Goal: Task Accomplishment & Management: Manage account settings

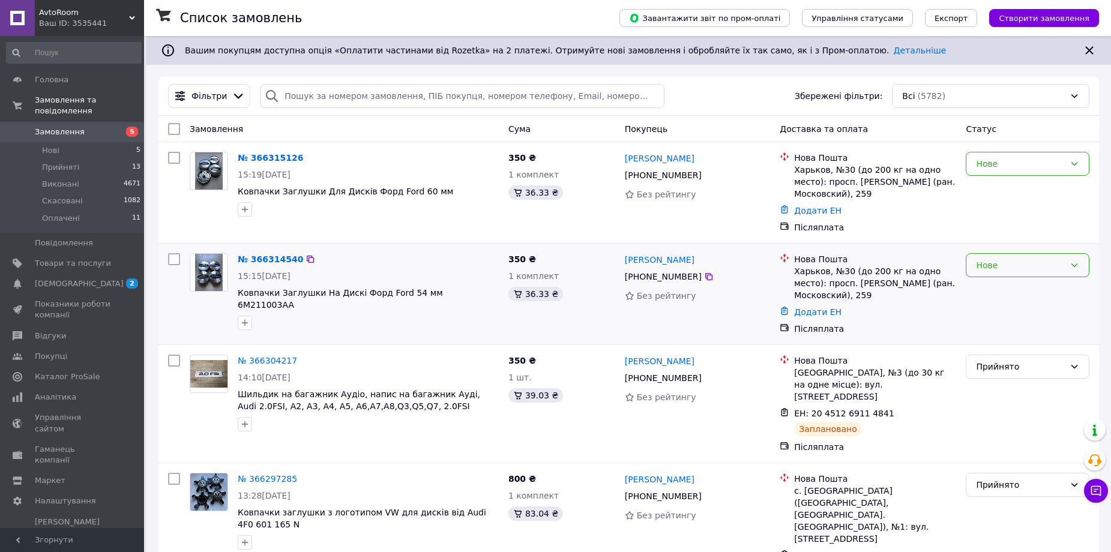
click at [979, 270] on div "Нове" at bounding box center [1020, 265] width 89 height 13
click at [992, 332] on li "Скасовано" at bounding box center [1028, 335] width 122 height 22
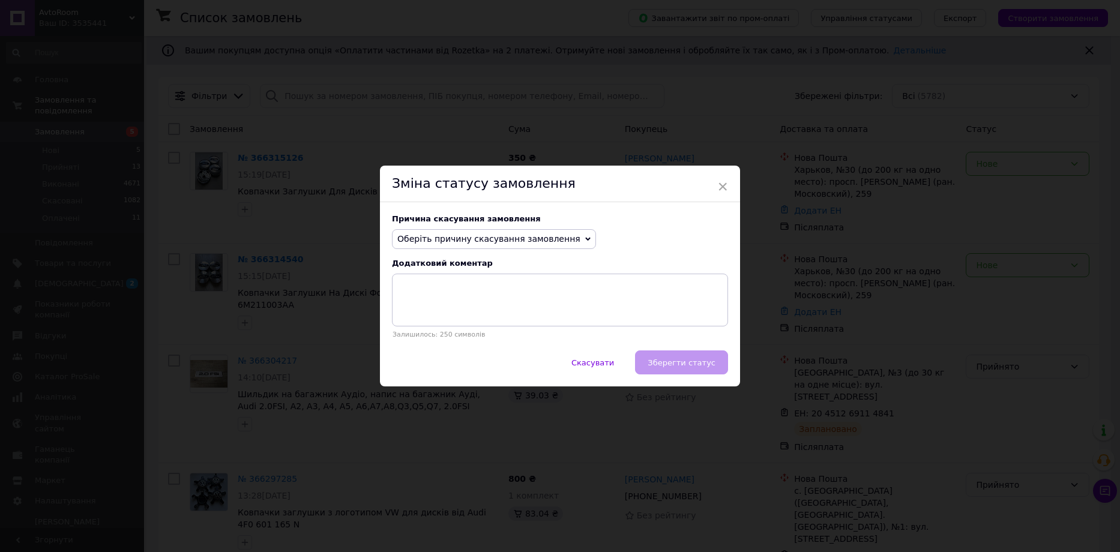
click at [518, 237] on span "Оберіть причину скасування замовлення" at bounding box center [488, 239] width 183 height 10
click at [486, 313] on li "На прохання покупця" at bounding box center [494, 313] width 203 height 17
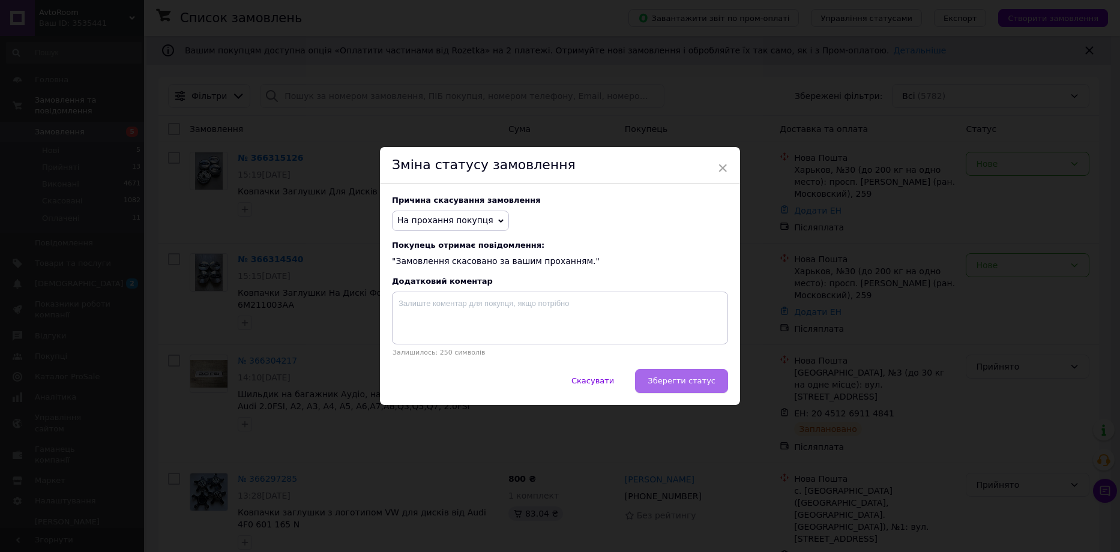
click at [669, 376] on button "Зберегти статус" at bounding box center [681, 381] width 93 height 24
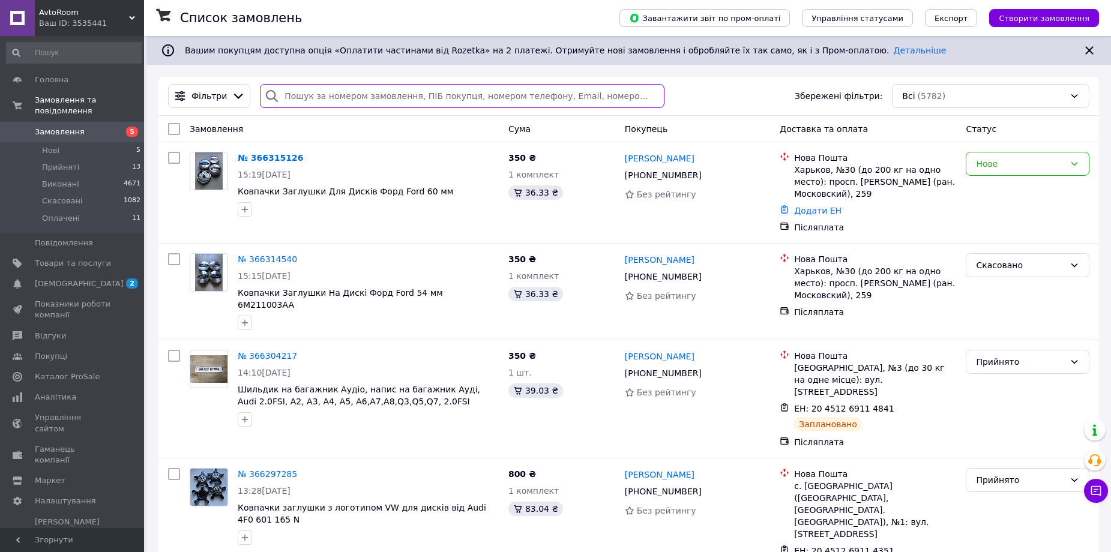
click at [359, 100] on input "search" at bounding box center [462, 96] width 404 height 24
paste input "361006373"
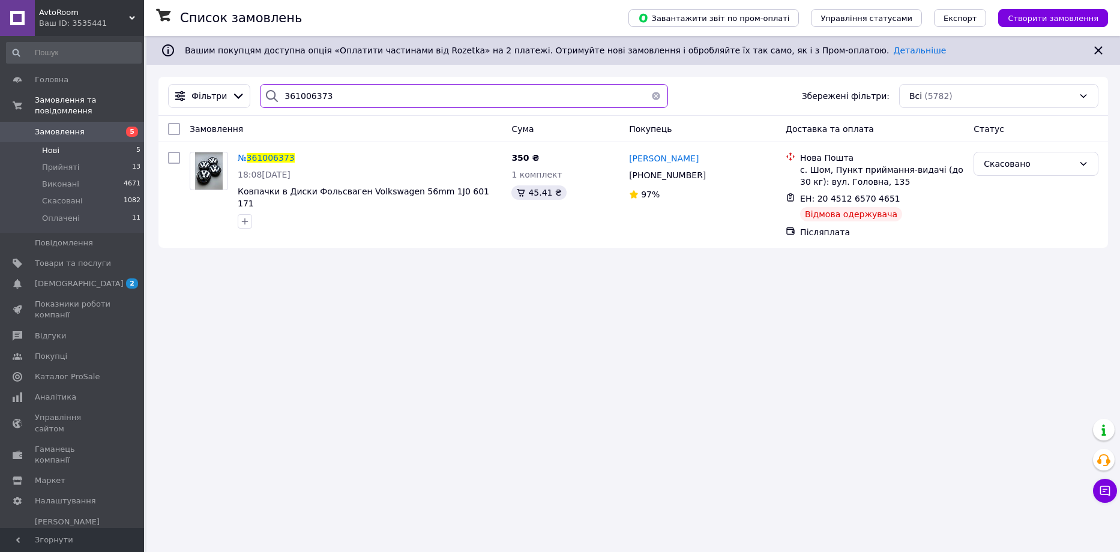
type input "361006373"
click at [104, 142] on li "Нові 5" at bounding box center [74, 150] width 148 height 17
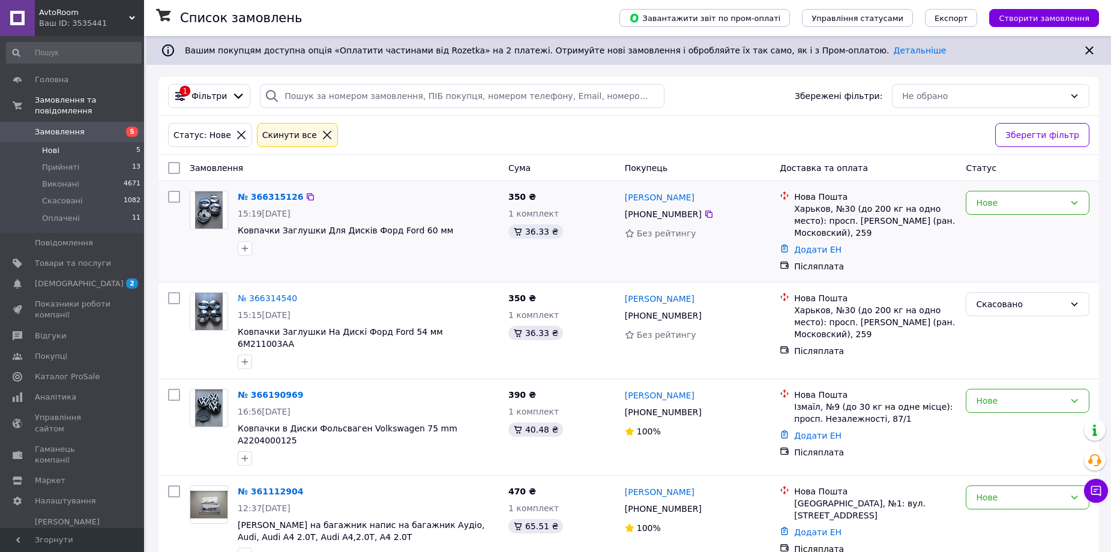
click at [209, 204] on img at bounding box center [209, 210] width 28 height 37
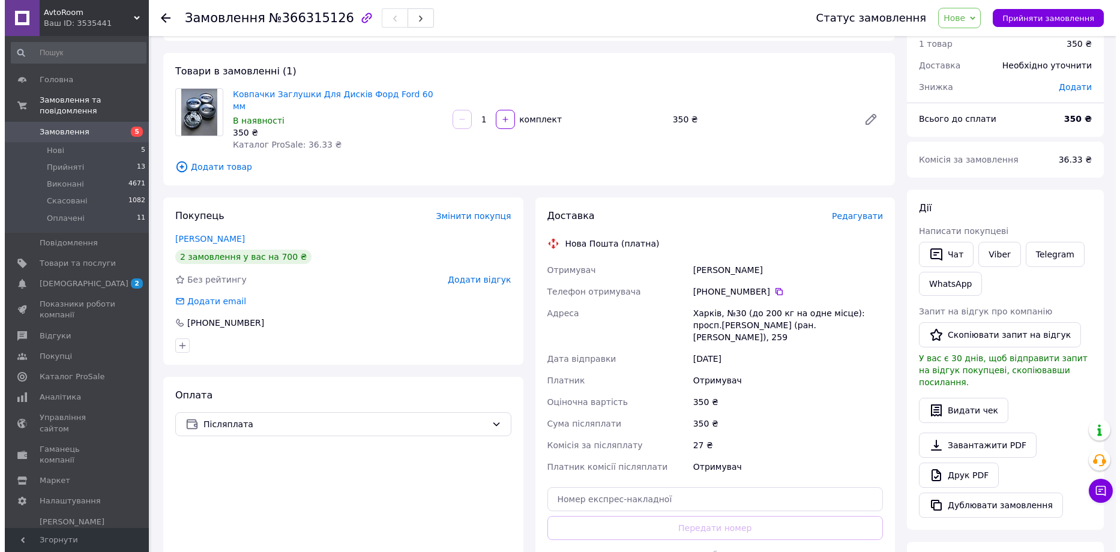
scroll to position [120, 0]
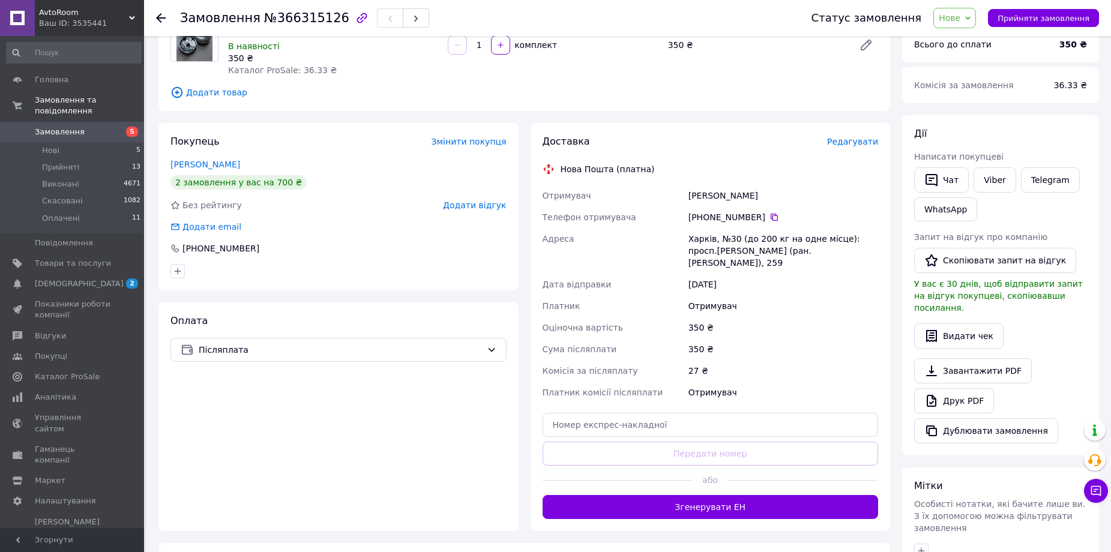
click at [861, 135] on div "Доставка Редагувати" at bounding box center [711, 142] width 336 height 14
click at [862, 137] on span "Редагувати" at bounding box center [852, 142] width 51 height 10
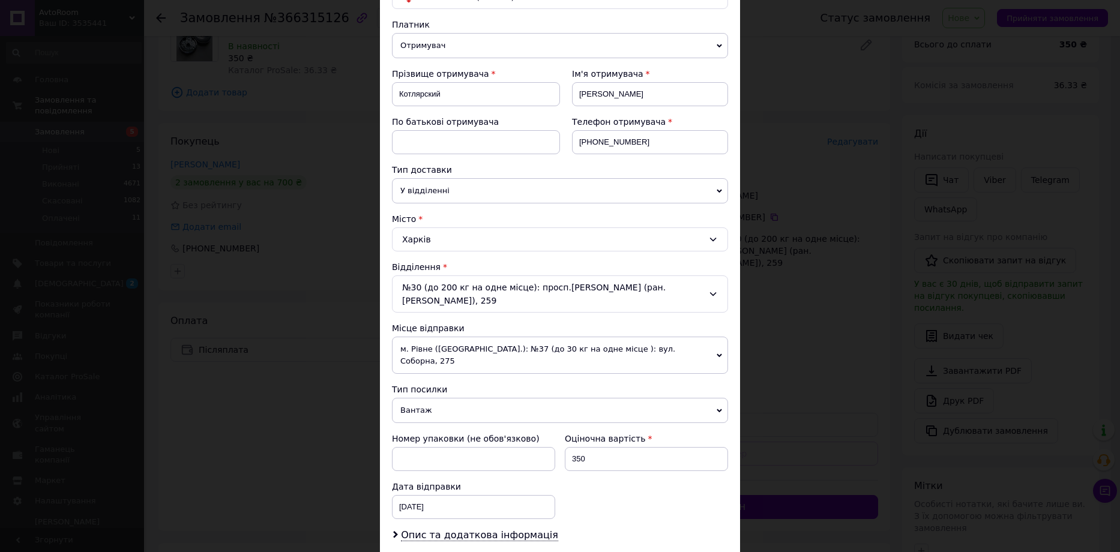
click at [459, 398] on span "Вантаж" at bounding box center [560, 410] width 336 height 25
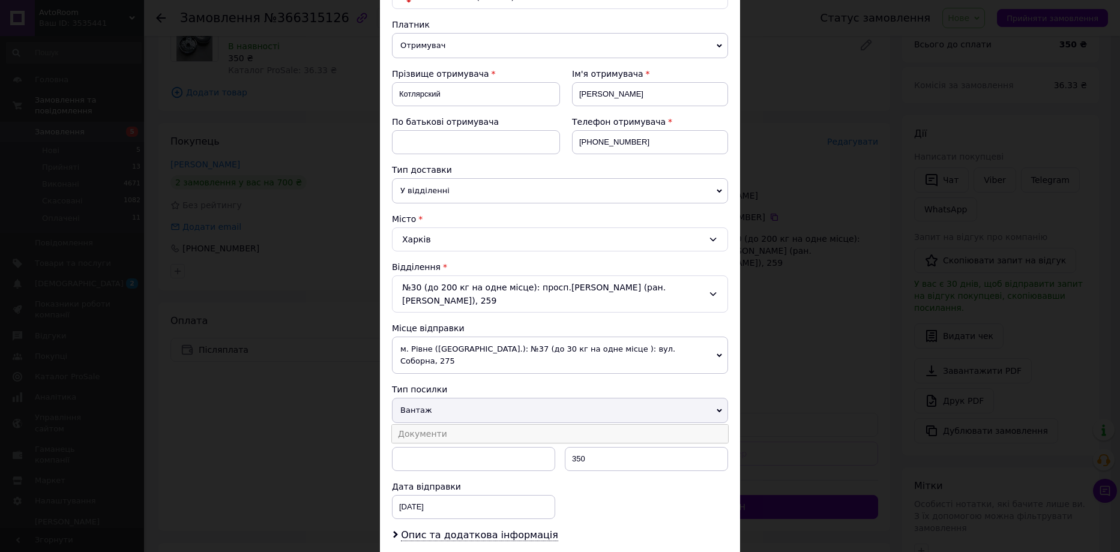
click at [437, 425] on li "Документи" at bounding box center [560, 434] width 336 height 18
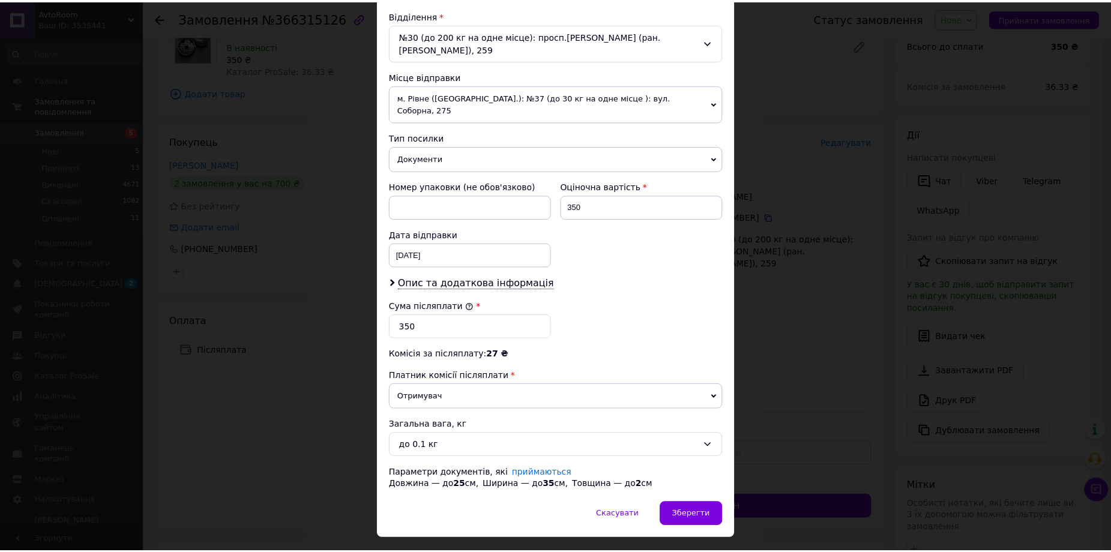
scroll to position [376, 0]
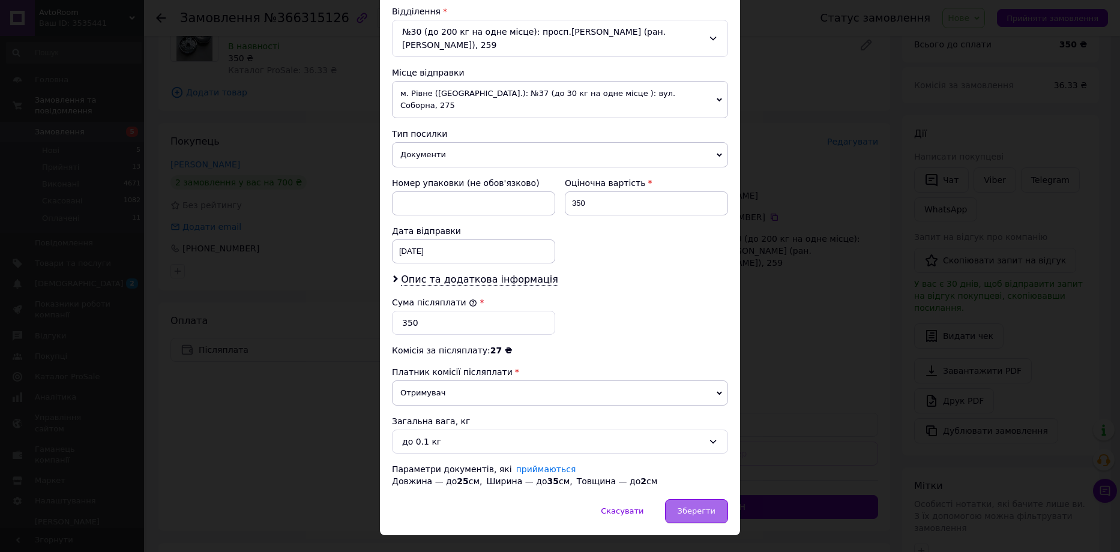
click at [701, 507] on span "Зберегти" at bounding box center [697, 511] width 38 height 9
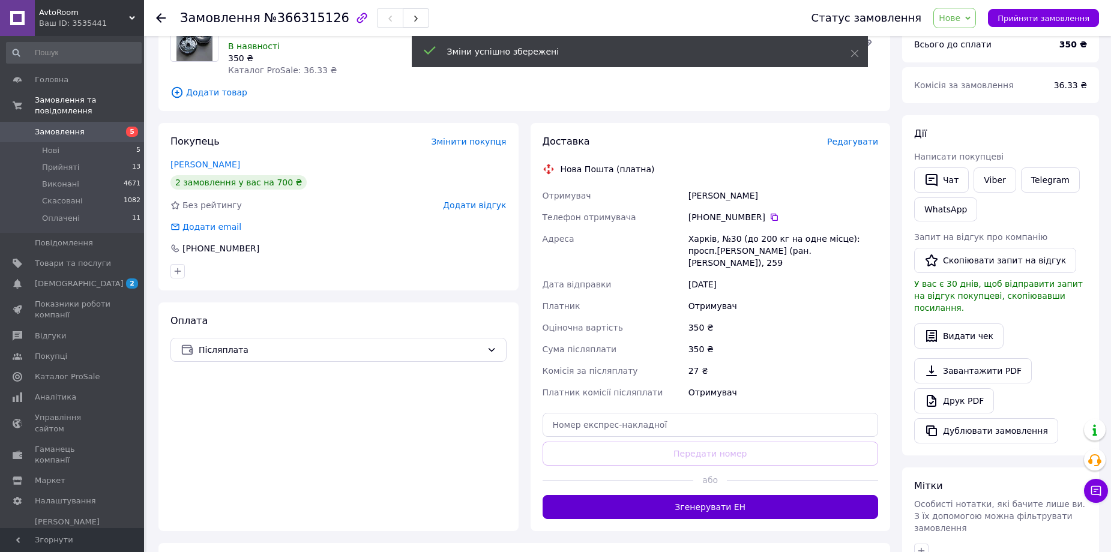
click at [681, 495] on button "Згенерувати ЕН" at bounding box center [711, 507] width 336 height 24
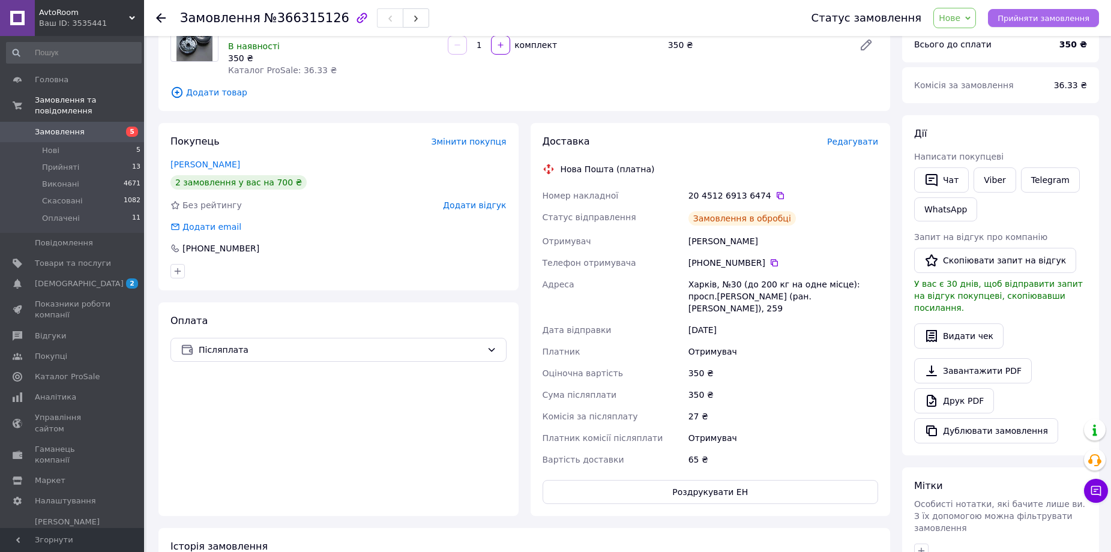
click at [1040, 19] on span "Прийняти замовлення" at bounding box center [1044, 18] width 92 height 9
